Goal: Information Seeking & Learning: Learn about a topic

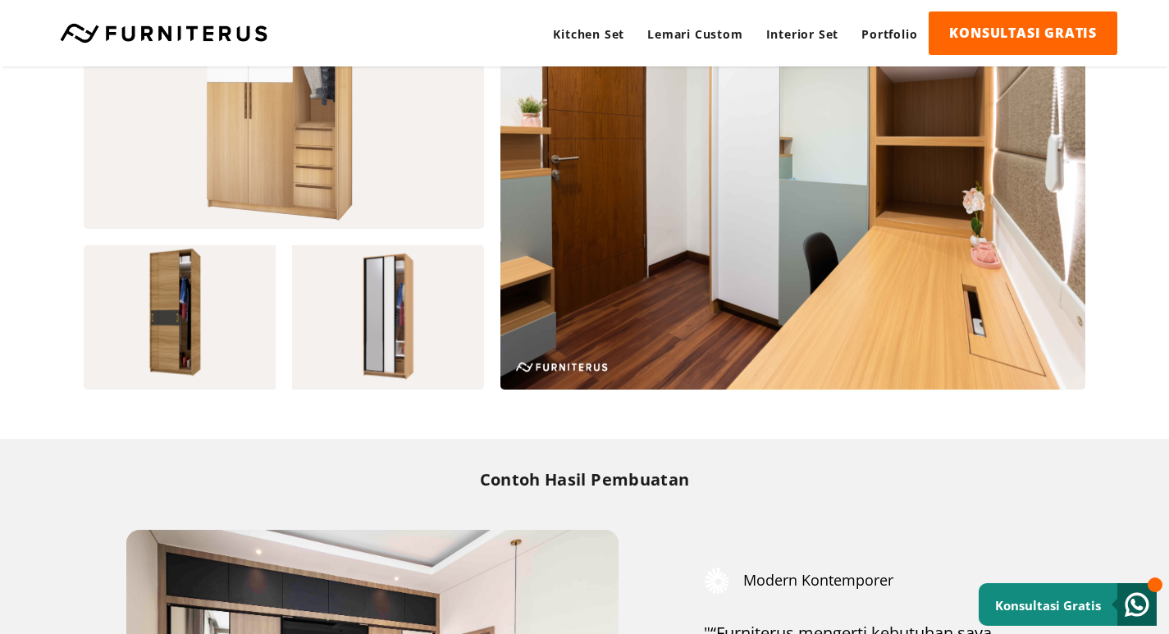
scroll to position [1671, 0]
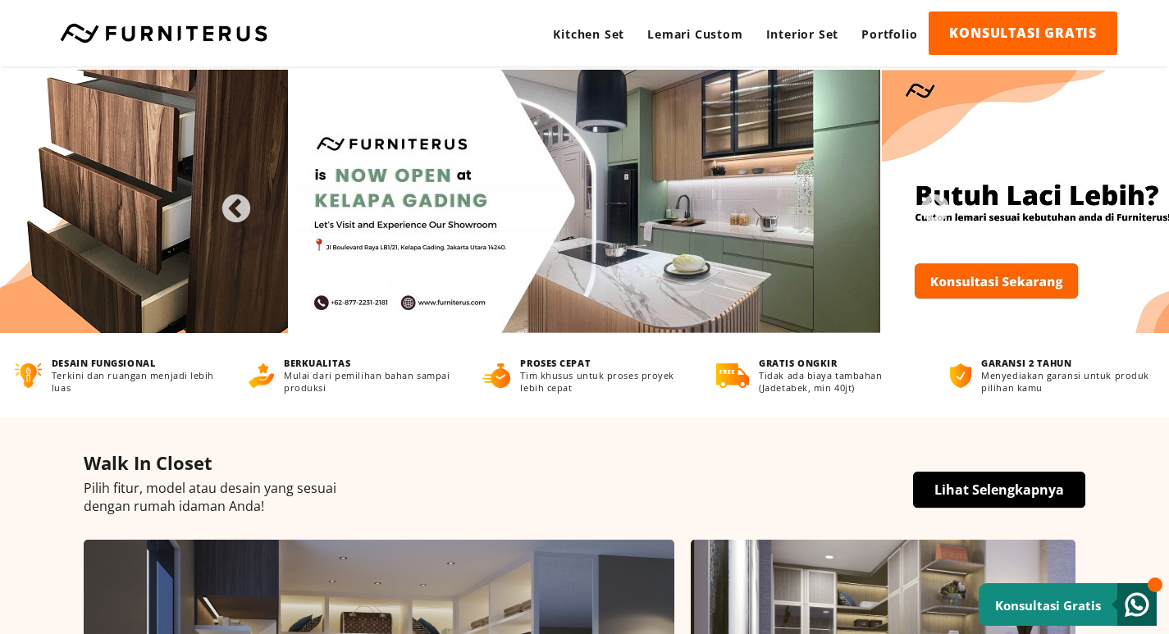
scroll to position [0, 0]
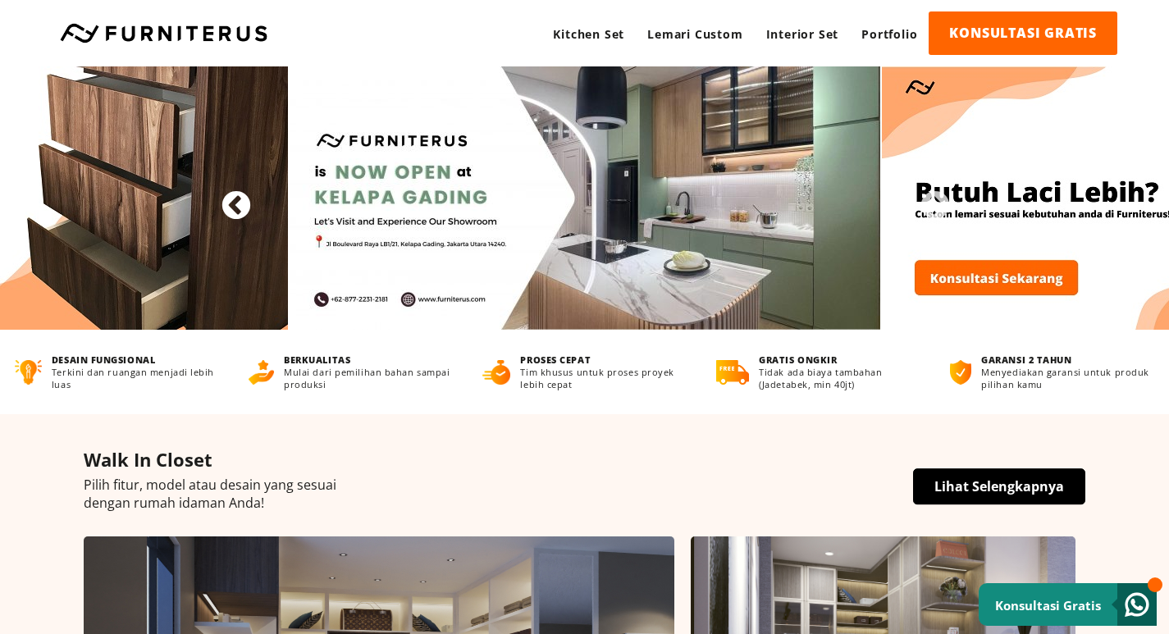
click at [236, 198] on button "Previous" at bounding box center [228, 198] width 16 height 16
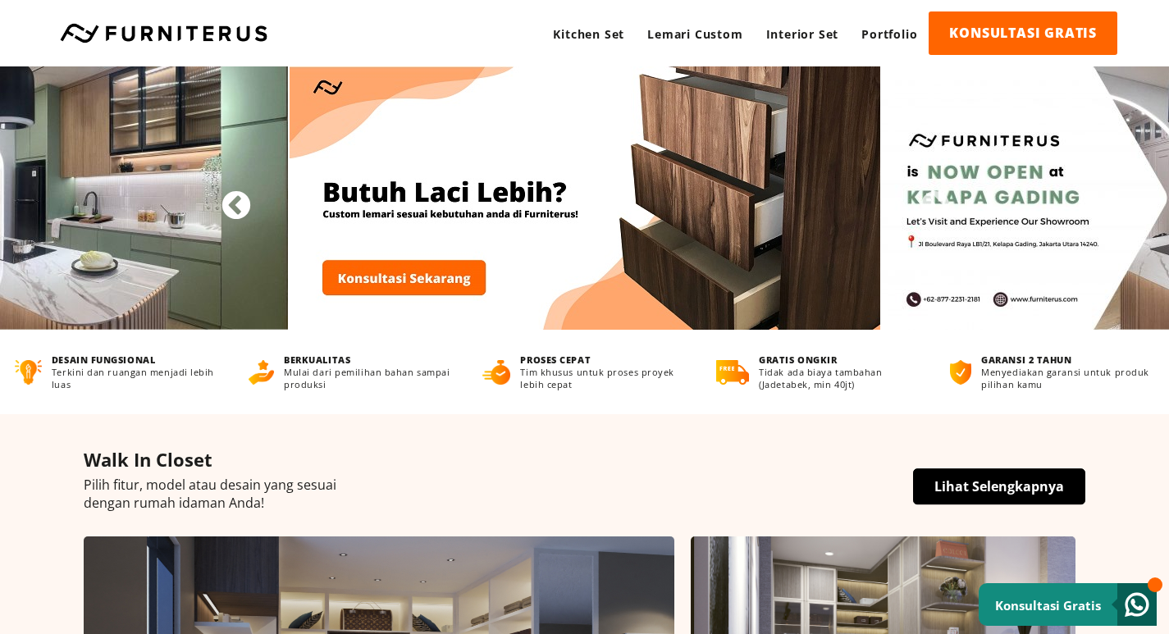
click at [236, 207] on button "Previous" at bounding box center [228, 198] width 16 height 16
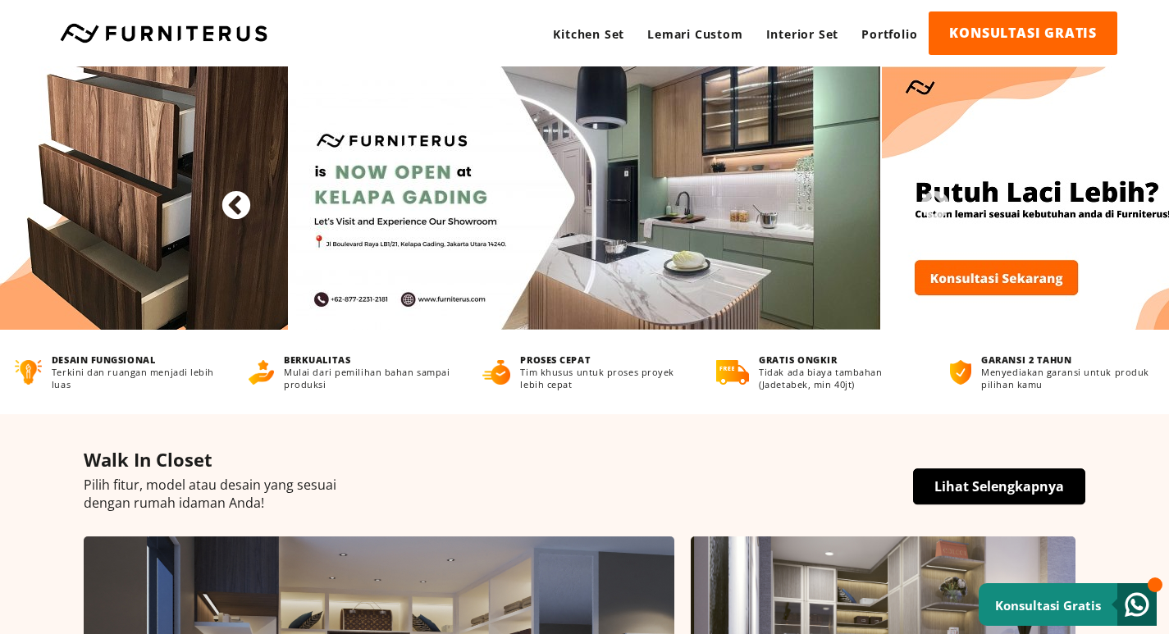
click at [236, 207] on button "Previous" at bounding box center [228, 198] width 16 height 16
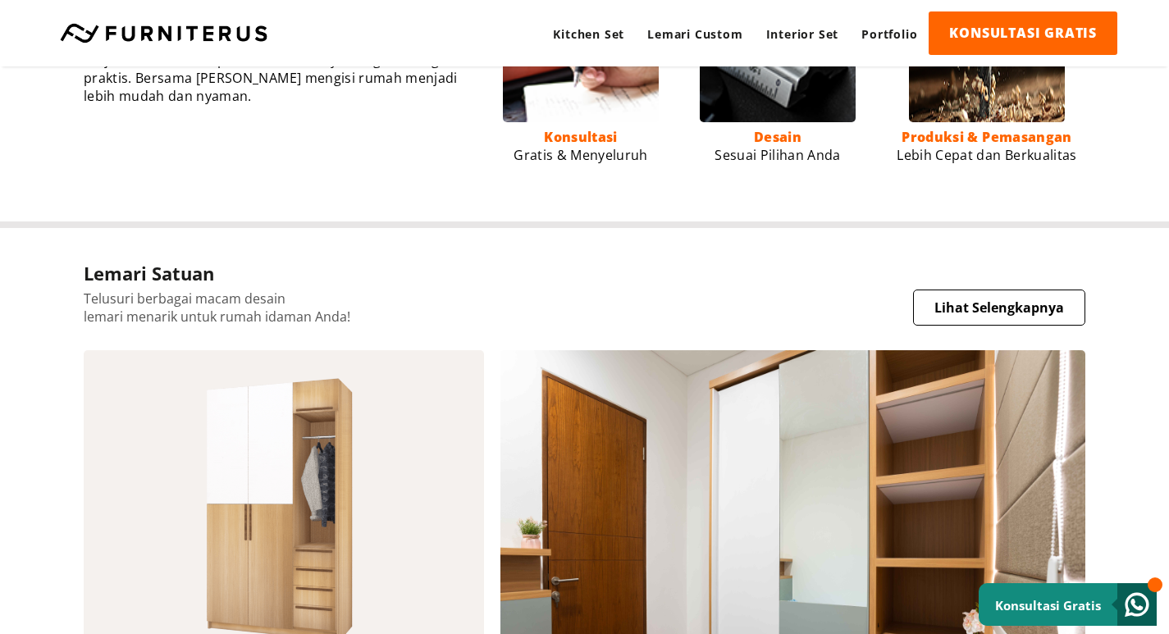
scroll to position [1231, 0]
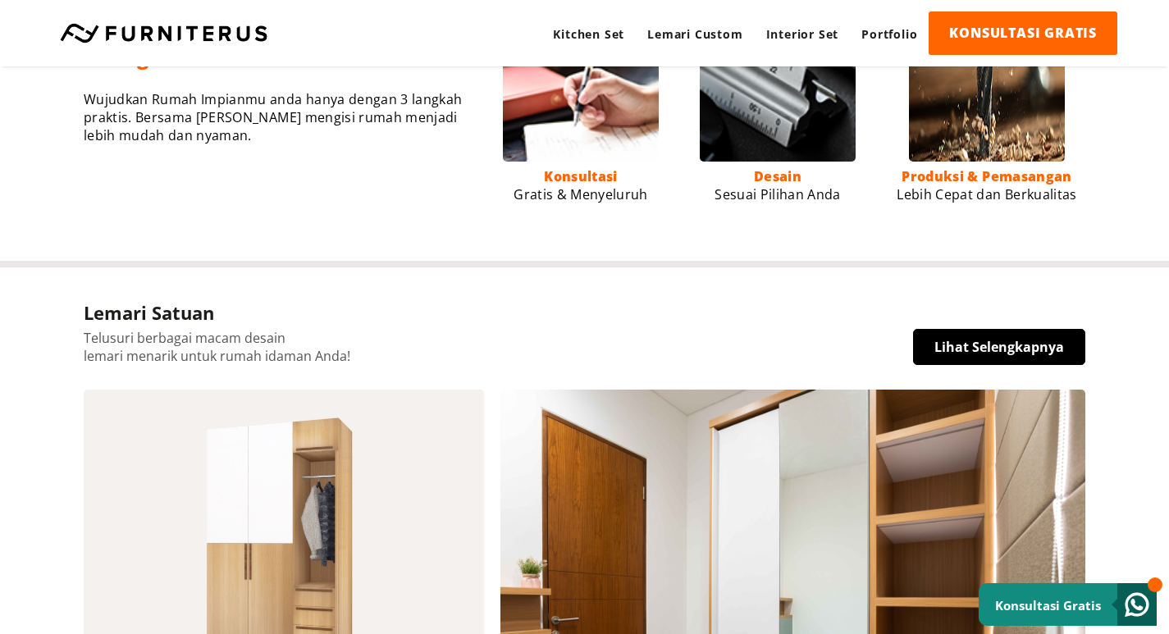
click at [929, 342] on link "Lihat Selengkapnya" at bounding box center [999, 347] width 172 height 36
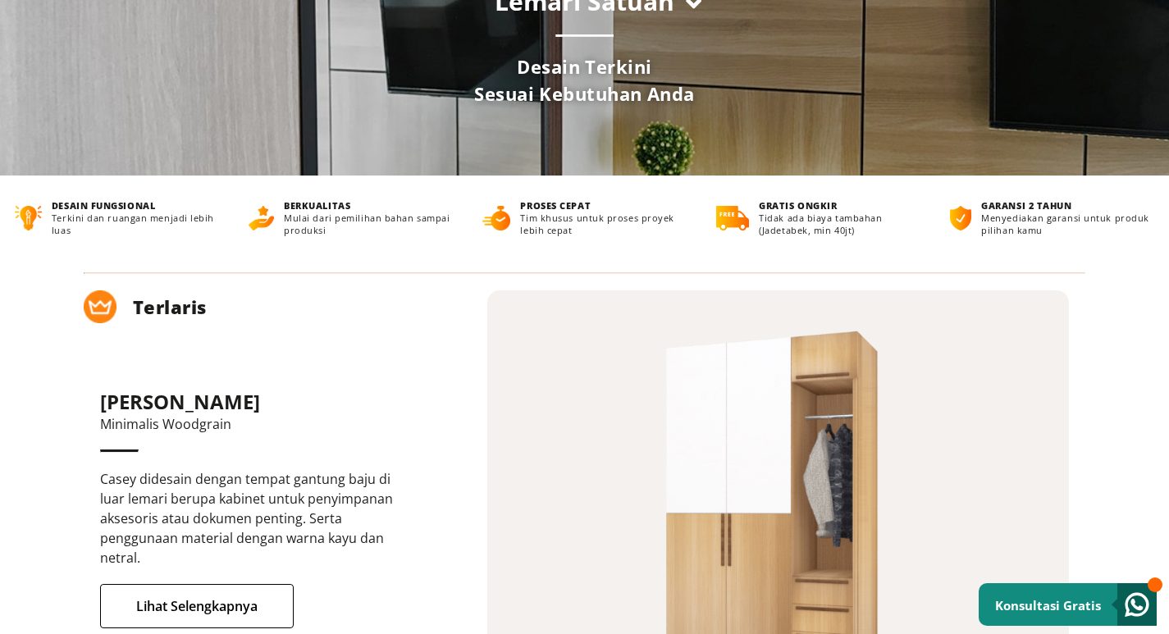
scroll to position [492, 0]
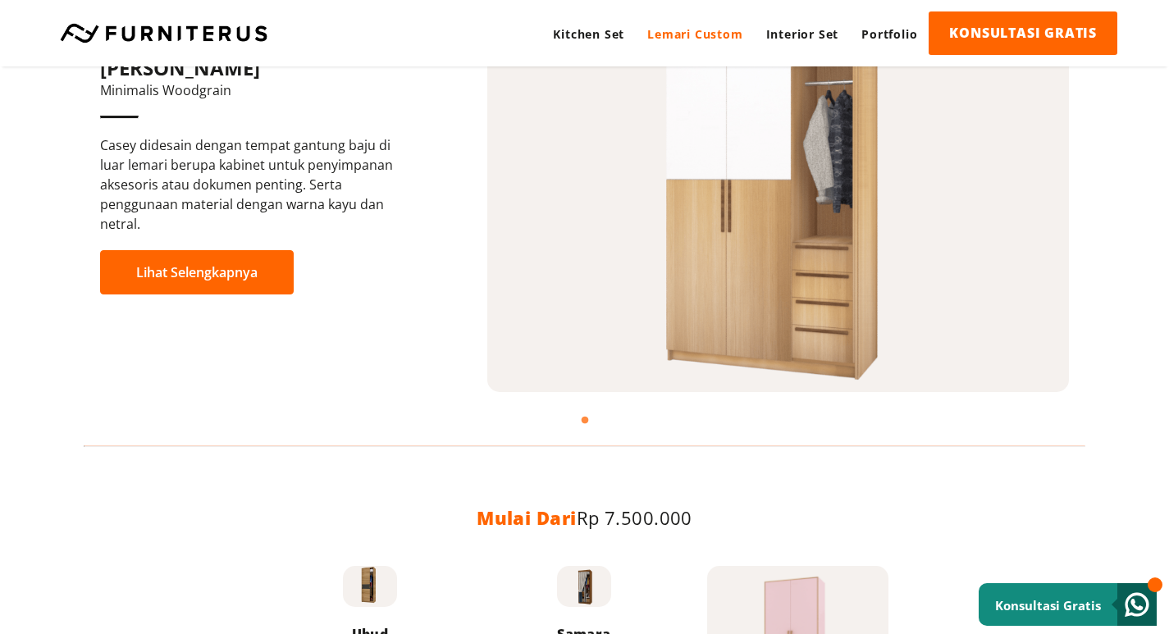
click at [218, 267] on link "Lihat Selengkapnya" at bounding box center [197, 272] width 194 height 44
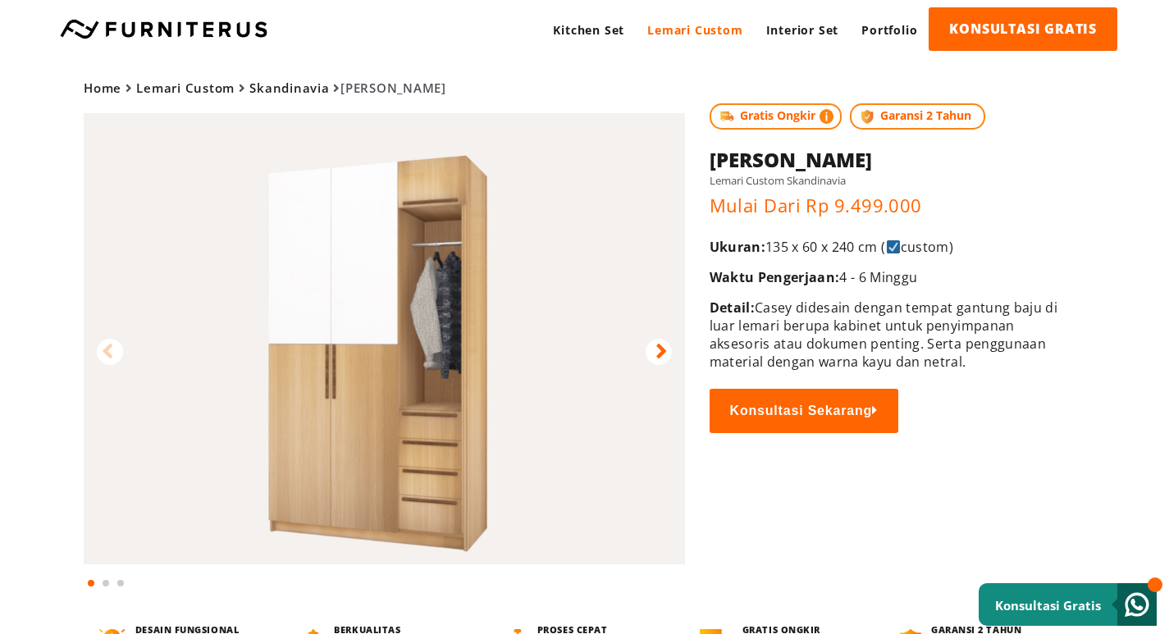
scroll to position [82, 0]
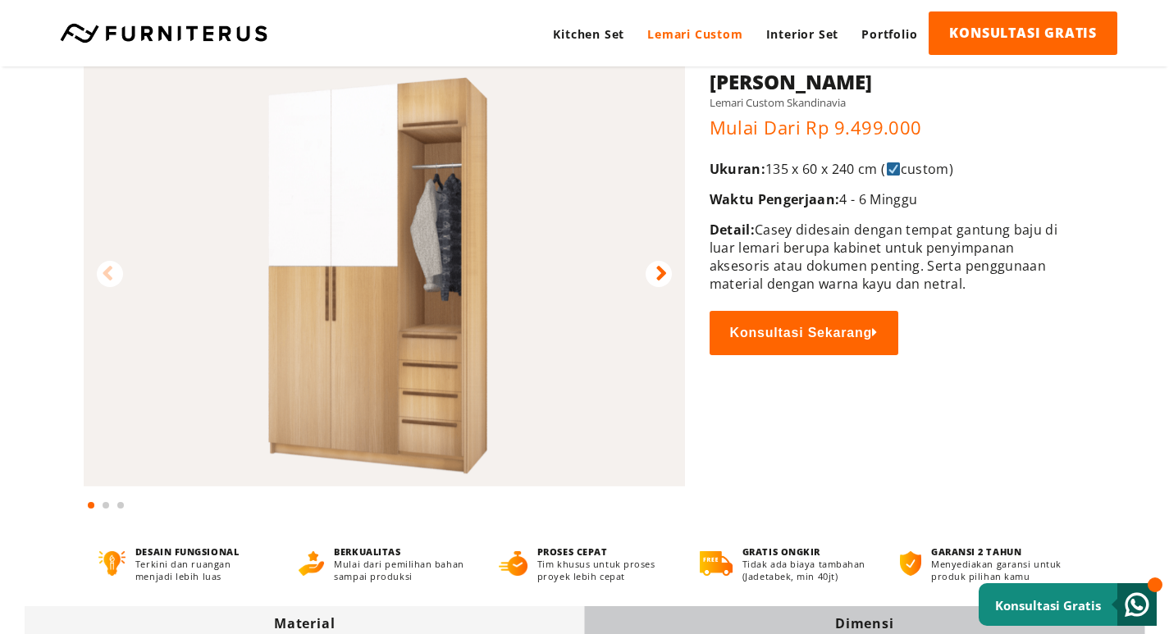
click at [660, 273] on icon at bounding box center [661, 274] width 11 height 24
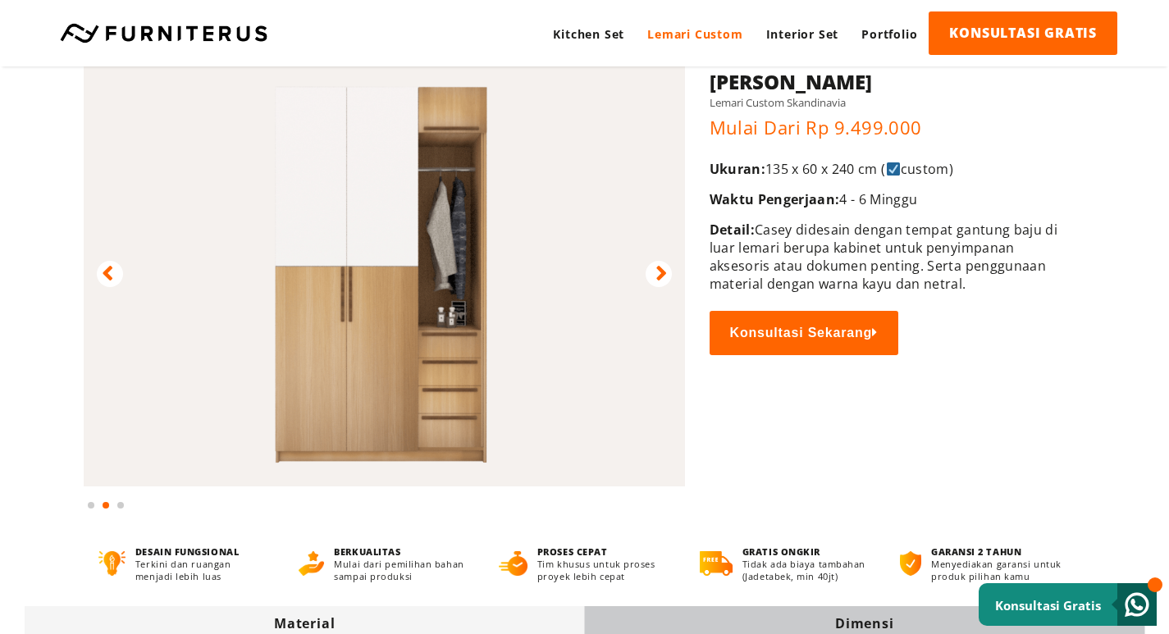
click at [659, 272] on icon at bounding box center [661, 274] width 11 height 24
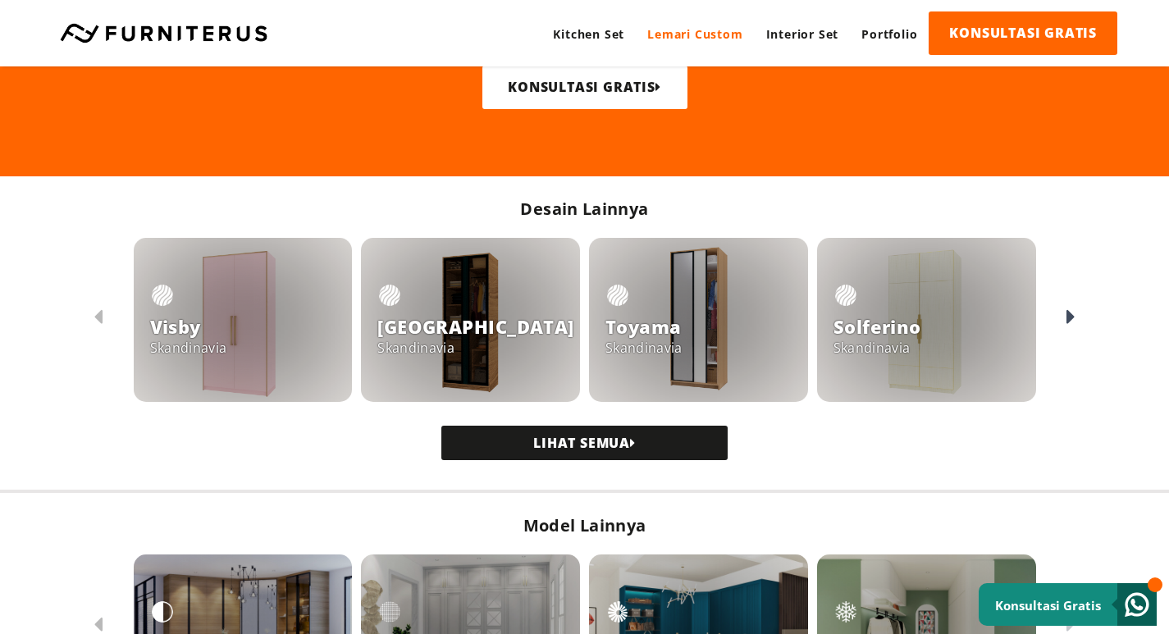
scroll to position [1395, 0]
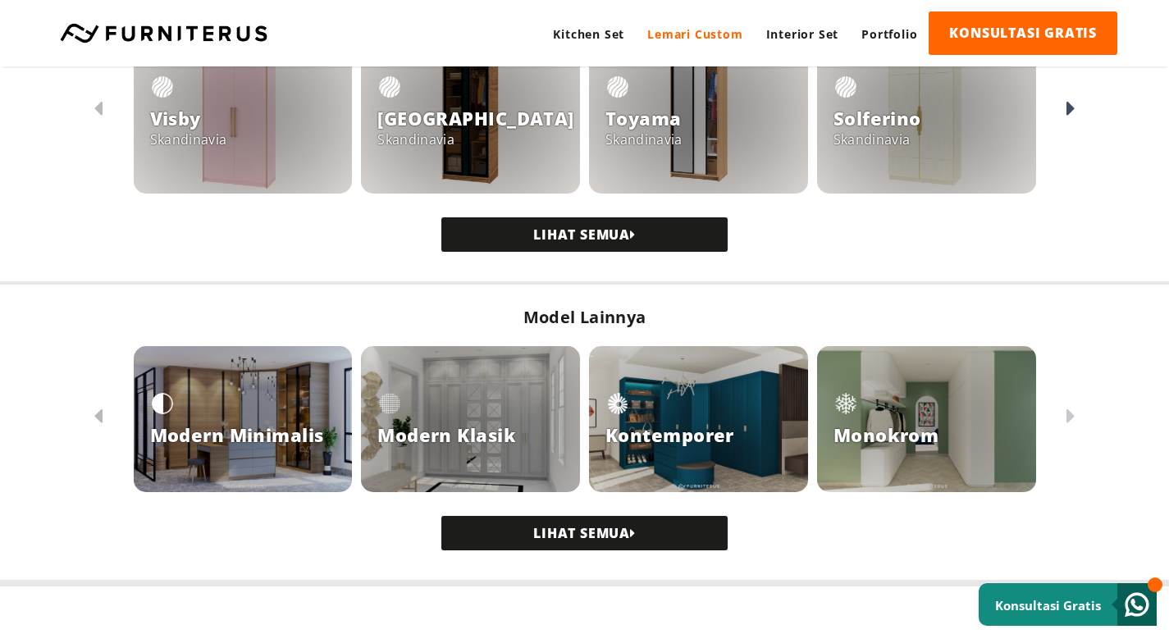
click at [589, 534] on link "LIHAT SEMUA" at bounding box center [584, 533] width 286 height 34
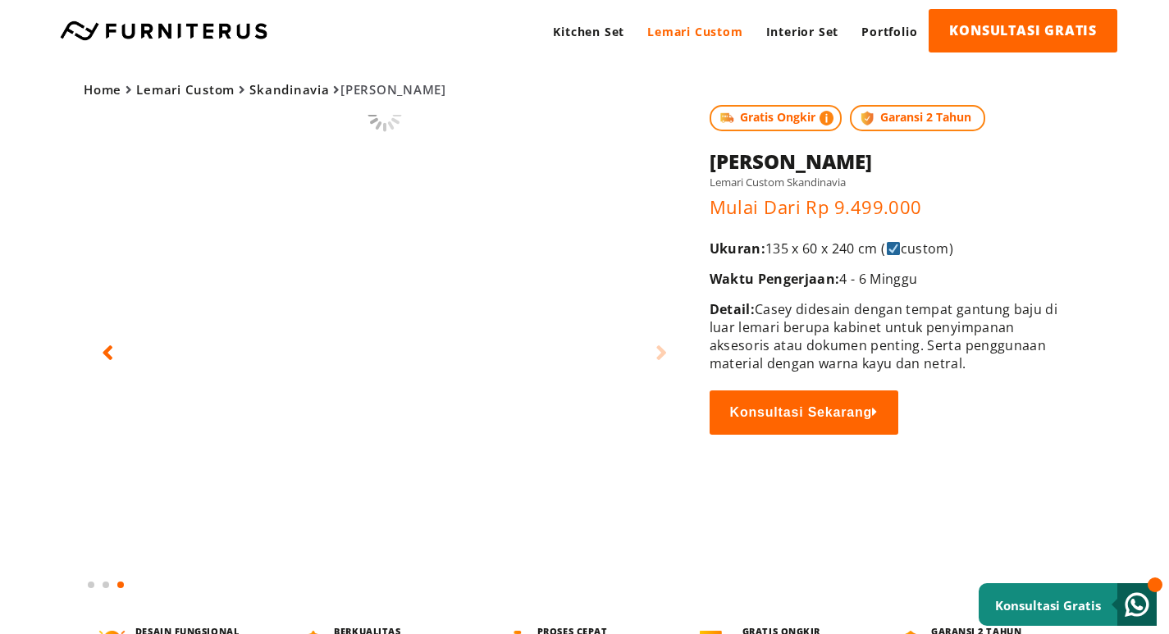
scroll to position [0, 0]
